Goal: Check status: Check status

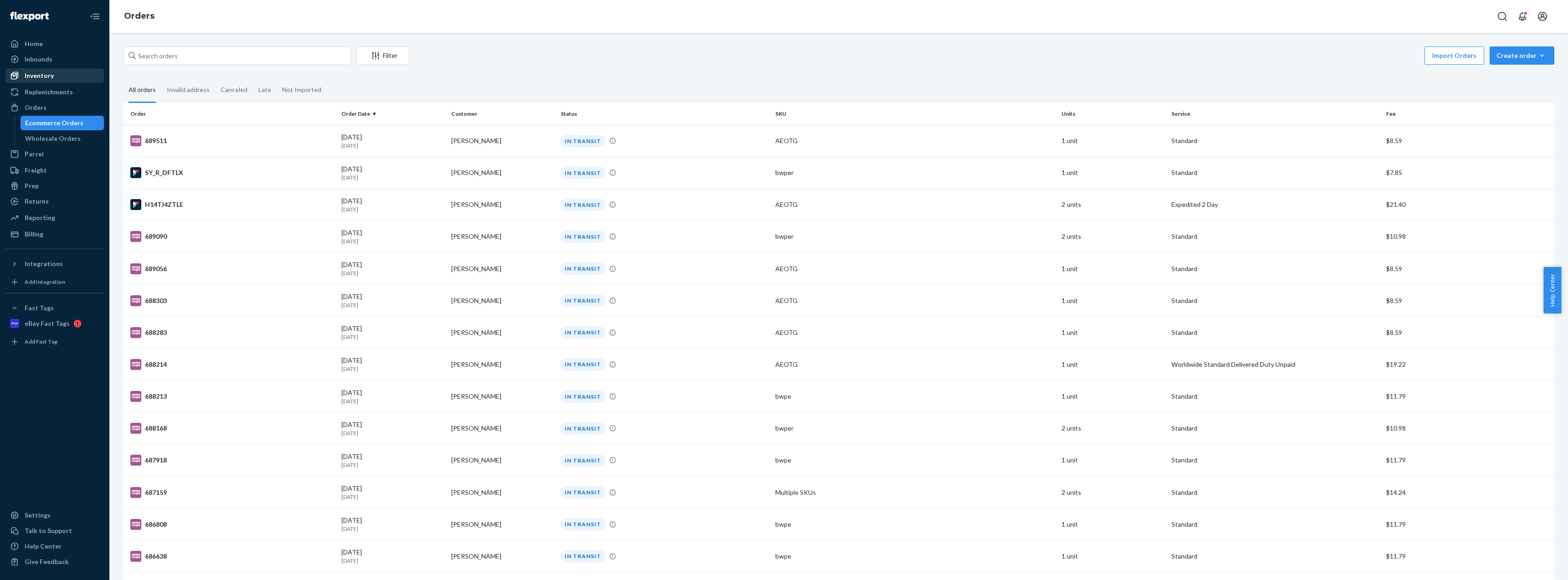
click at [53, 72] on div "Inventory" at bounding box center [54, 76] width 96 height 13
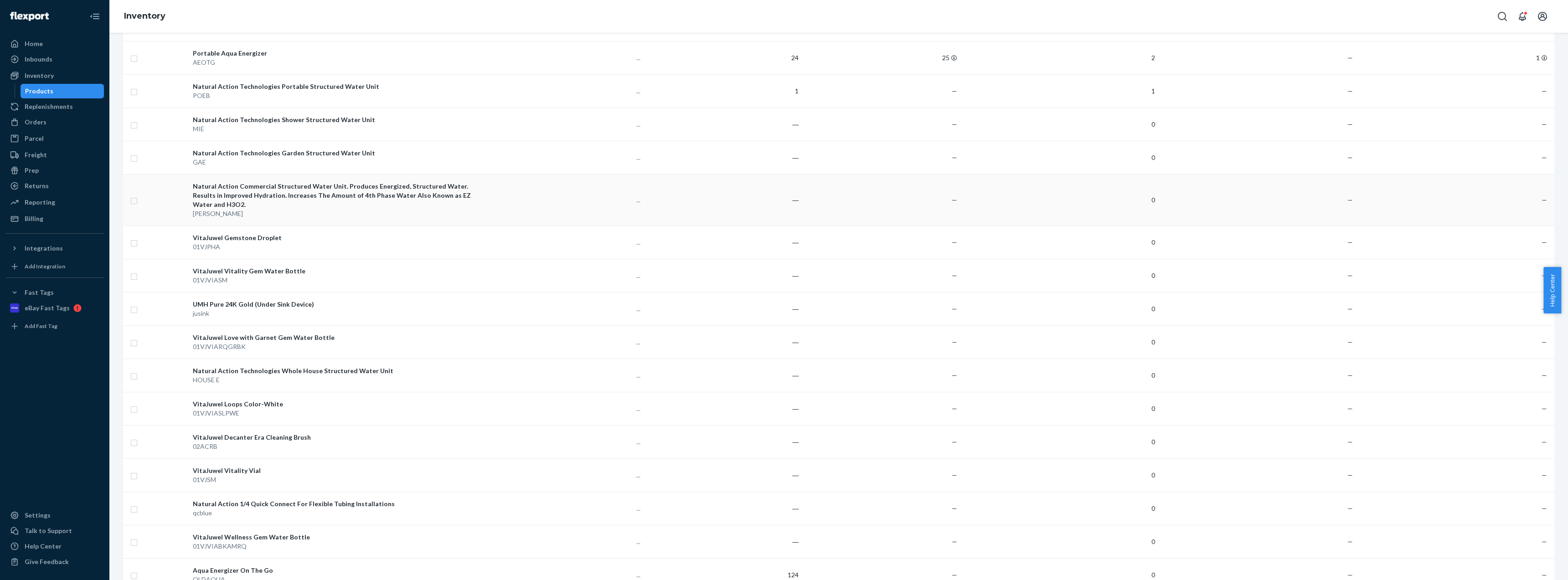
scroll to position [615, 0]
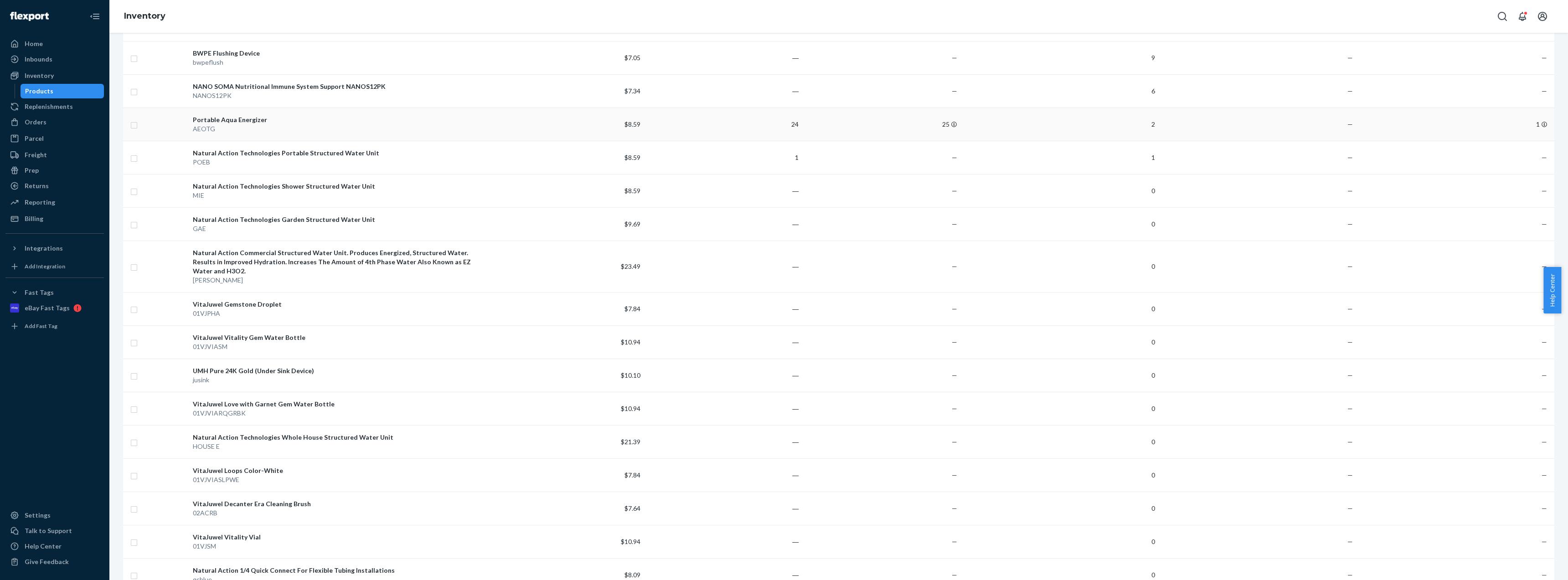
click at [309, 129] on div "AEOTG" at bounding box center [337, 129] width 289 height 9
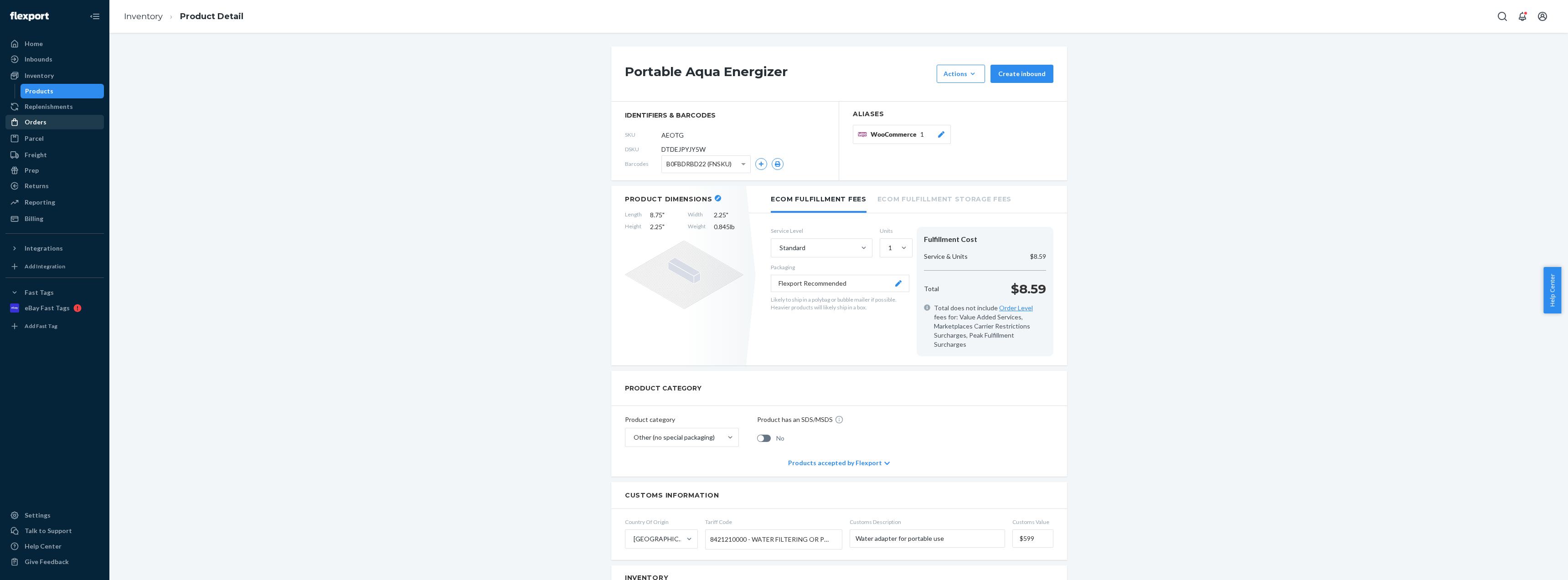
click at [65, 120] on div "Orders" at bounding box center [54, 122] width 96 height 13
